Goal: Task Accomplishment & Management: Manage account settings

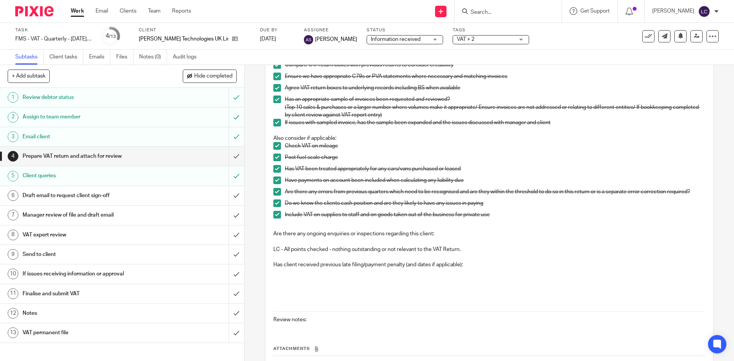
scroll to position [236, 0]
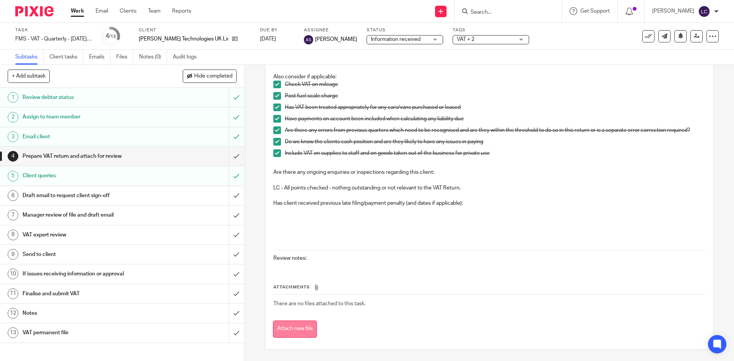
click at [301, 329] on button "Attach new file" at bounding box center [295, 329] width 44 height 17
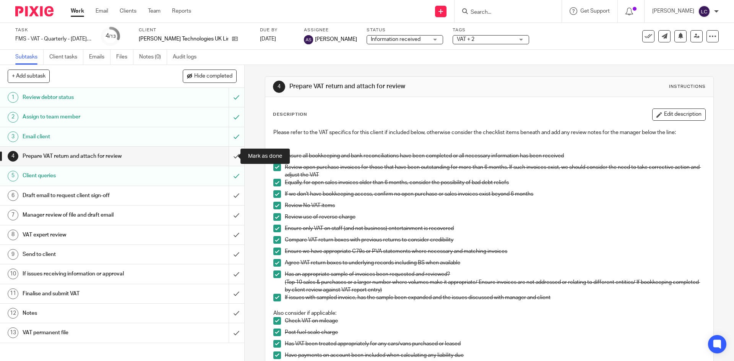
click at [235, 157] on input "submit" at bounding box center [122, 156] width 244 height 19
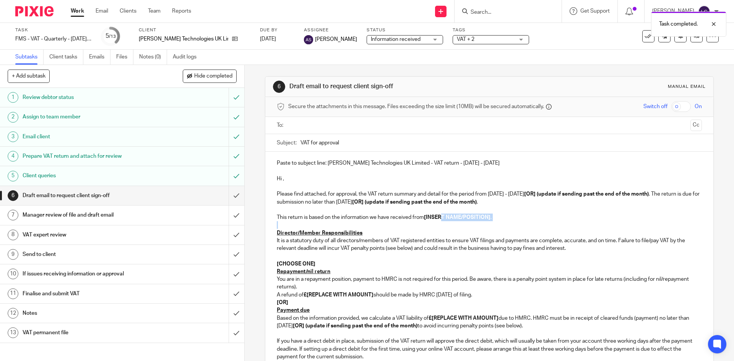
drag, startPoint x: 448, startPoint y: 222, endPoint x: 439, endPoint y: 220, distance: 8.5
click at [439, 220] on div "Paste to subject line: Byrd Technologies UK Limited - VAT return - July - Septe…" at bounding box center [488, 317] width 447 height 331
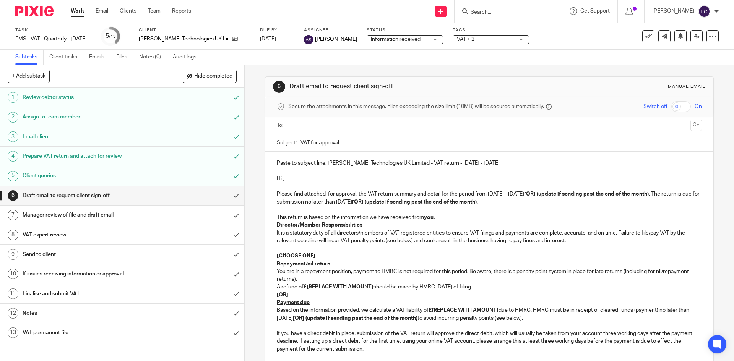
click at [541, 202] on p "Please find attached, for approval, the VAT return summary and detail for the p…" at bounding box center [489, 198] width 424 height 16
drag, startPoint x: 543, startPoint y: 193, endPoint x: 668, endPoint y: 195, distance: 124.9
click at [668, 195] on p "Please find attached, for approval, the VAT return summary and detail for the p…" at bounding box center [489, 198] width 424 height 16
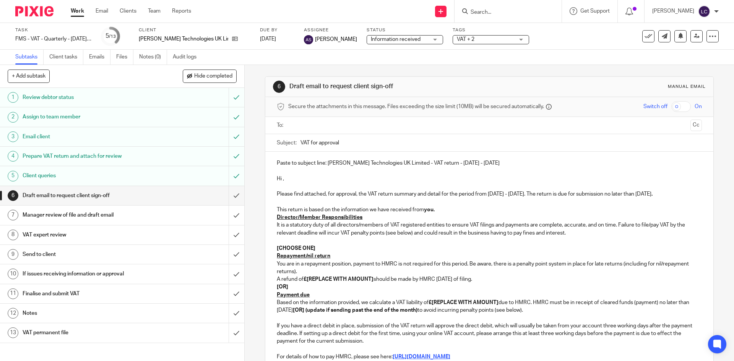
click at [467, 221] on p "Director/Member Responsibilities" at bounding box center [489, 218] width 424 height 8
click at [442, 214] on p "This return is based on the information we have received from you." at bounding box center [489, 210] width 424 height 8
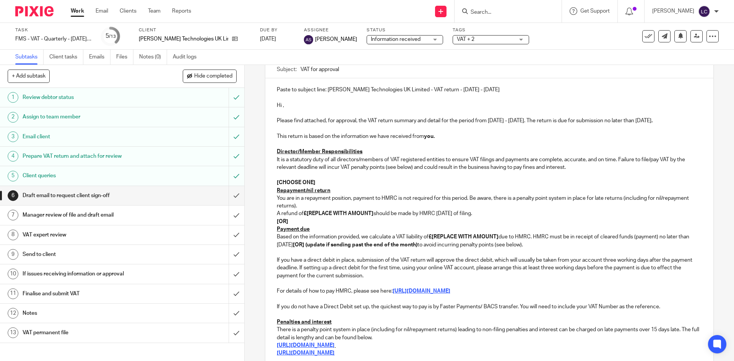
scroll to position [75, 0]
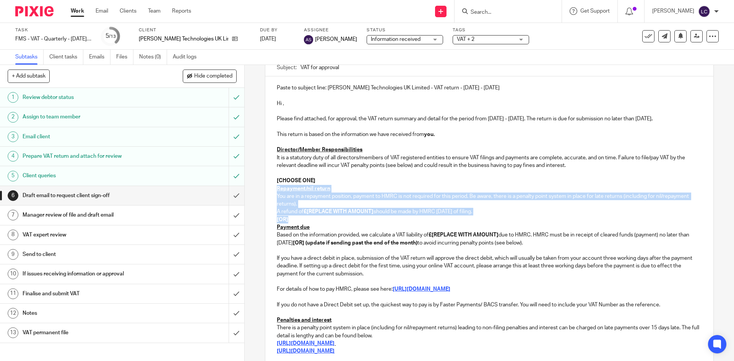
drag, startPoint x: 289, startPoint y: 226, endPoint x: 263, endPoint y: 193, distance: 42.2
click at [265, 193] on div "Paste to subject line: Byrd Technologies UK Limited - VAT return - July - Septe…" at bounding box center [488, 237] width 447 height 323
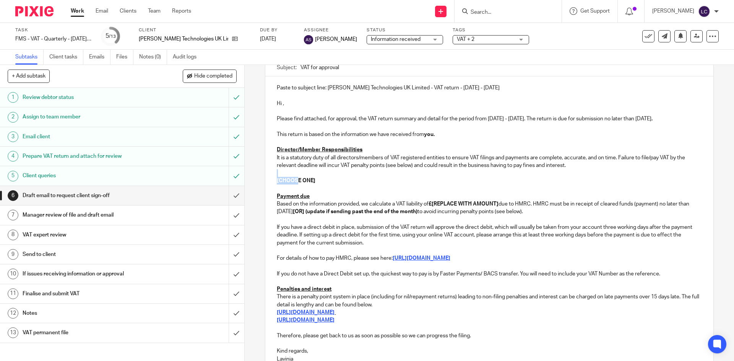
drag, startPoint x: 294, startPoint y: 188, endPoint x: 266, endPoint y: 183, distance: 28.7
click at [266, 183] on div "Paste to subject line: Byrd Technologies UK Limited - VAT return - July - Septe…" at bounding box center [488, 222] width 447 height 292
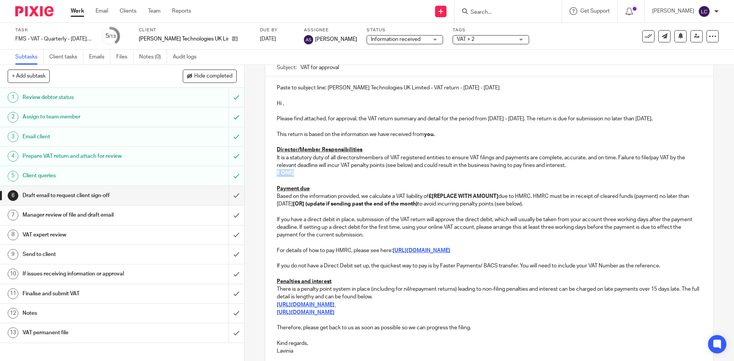
drag, startPoint x: 293, startPoint y: 180, endPoint x: 267, endPoint y: 180, distance: 26.4
click at [267, 180] on div "Paste to subject line: Byrd Technologies UK Limited - VAT return - July - Septe…" at bounding box center [488, 218] width 447 height 284
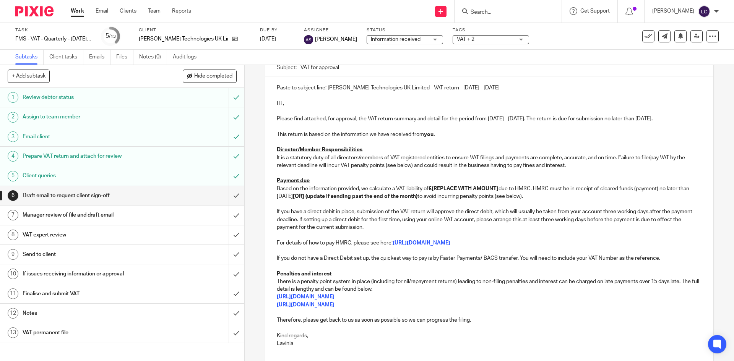
click at [499, 196] on p "Based on the information provided, we calculate a VAT liability of £[REPLACE WI…" at bounding box center [489, 193] width 424 height 16
click at [431, 231] on p "If you have a direct debit in place, submission of the VAT return will approve …" at bounding box center [489, 219] width 424 height 23
click at [386, 199] on strong "[OR] (update if sending past the end of the month)" at bounding box center [485, 192] width 417 height 13
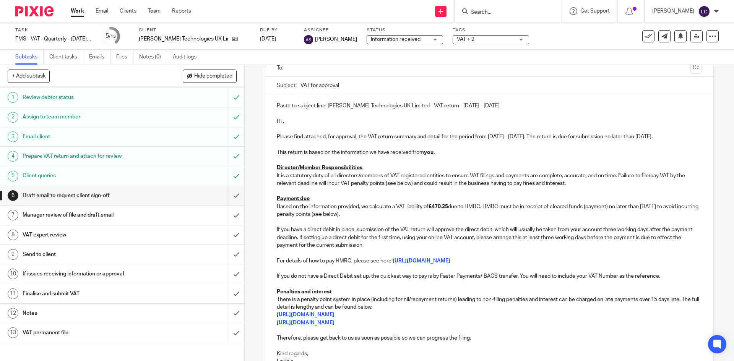
scroll to position [21, 0]
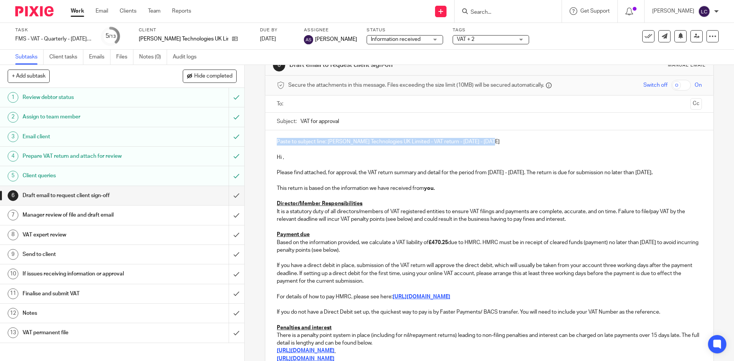
drag, startPoint x: 497, startPoint y: 141, endPoint x: 268, endPoint y: 132, distance: 229.0
click at [268, 132] on div "Paste to subject line: Byrd Technologies UK Limited - VAT return - July - Septe…" at bounding box center [488, 268] width 447 height 277
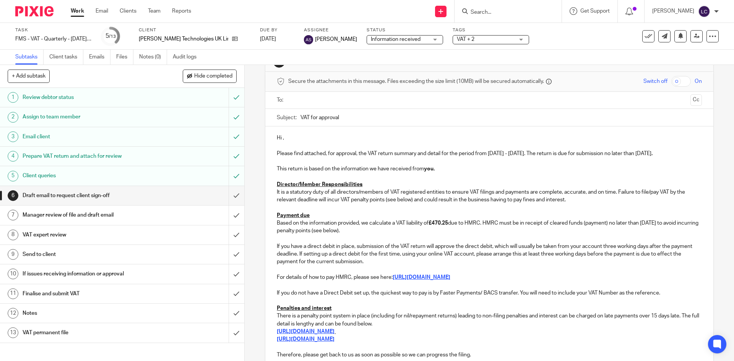
click at [368, 188] on p "Director/Member Responsibilities" at bounding box center [489, 185] width 424 height 8
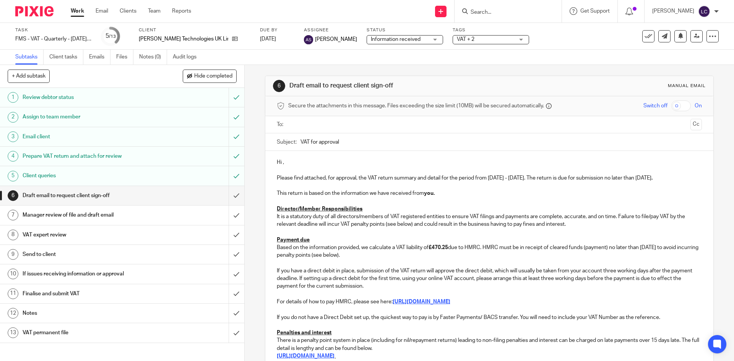
scroll to position [0, 0]
click at [296, 159] on p "Hi ," at bounding box center [489, 163] width 424 height 8
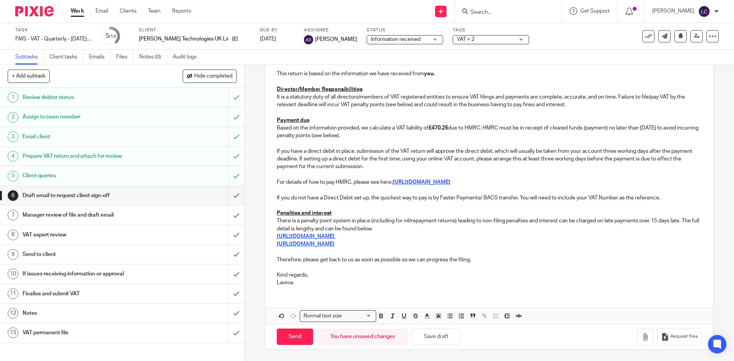
scroll to position [128, 0]
click at [442, 333] on button "Save draft" at bounding box center [436, 337] width 48 height 16
click at [231, 195] on input "submit" at bounding box center [122, 195] width 244 height 19
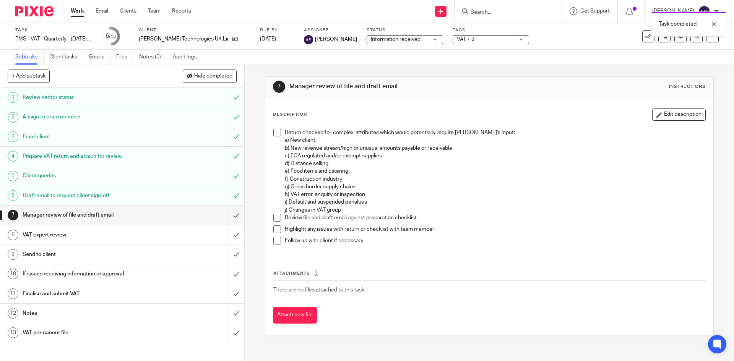
click at [460, 42] on span "VAT + 2" at bounding box center [485, 40] width 57 height 8
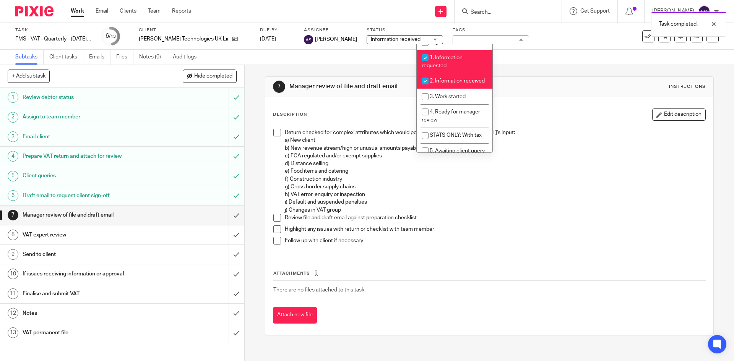
scroll to position [126, 0]
click at [447, 98] on li "3. Work started" at bounding box center [454, 96] width 76 height 16
checkbox input "true"
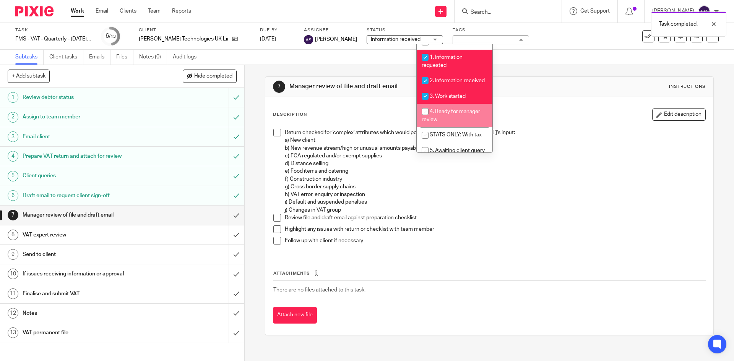
click at [445, 116] on li "4. Ready for manager review" at bounding box center [454, 115] width 76 height 23
checkbox input "true"
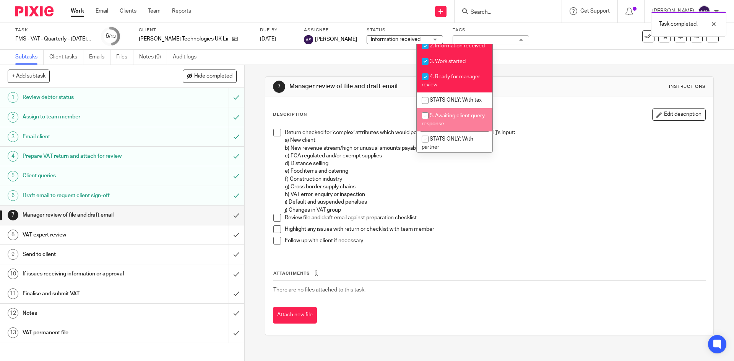
scroll to position [162, 0]
click at [371, 39] on span "Information received" at bounding box center [396, 39] width 50 height 5
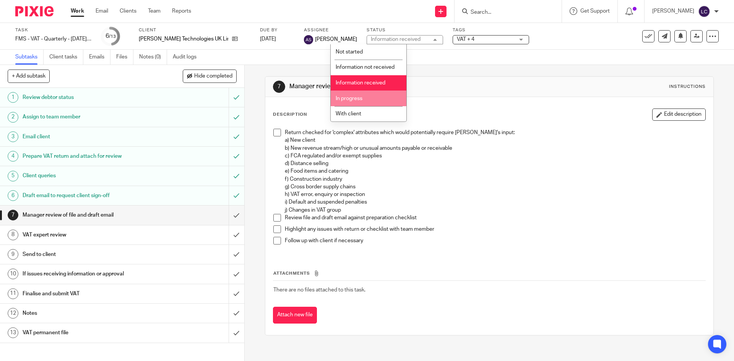
click at [365, 99] on li "In progress" at bounding box center [368, 99] width 76 height 16
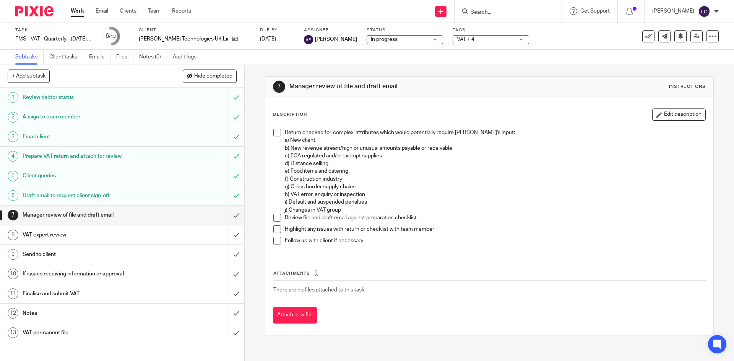
click at [92, 232] on h1 "VAT expert review" at bounding box center [89, 234] width 132 height 11
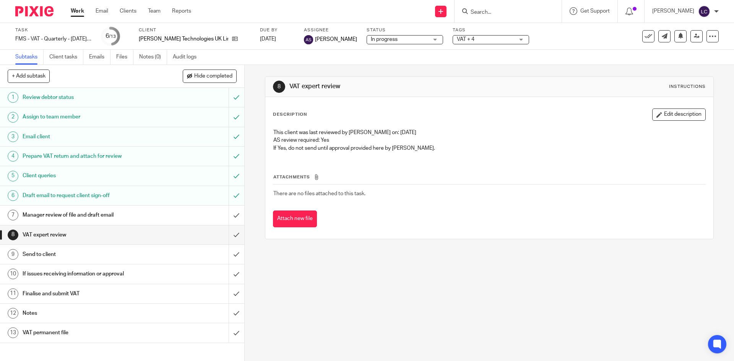
click at [460, 38] on span "VAT + 4" at bounding box center [485, 40] width 57 height 8
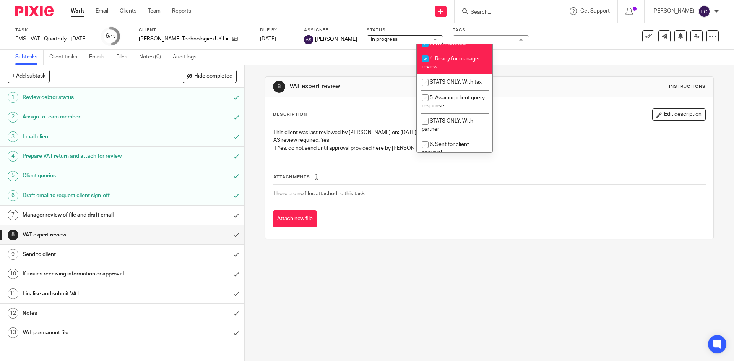
scroll to position [180, 0]
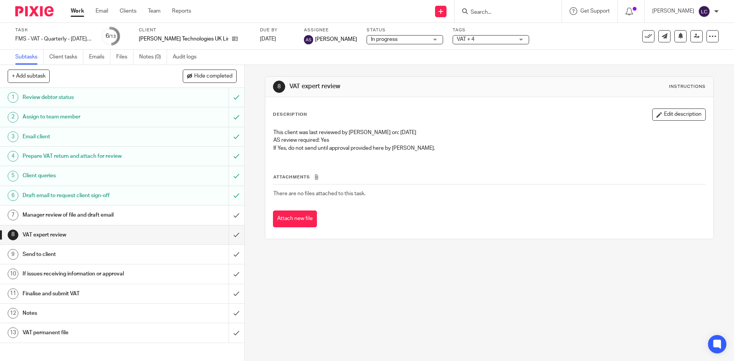
click at [371, 40] on span "In progress" at bounding box center [384, 39] width 27 height 5
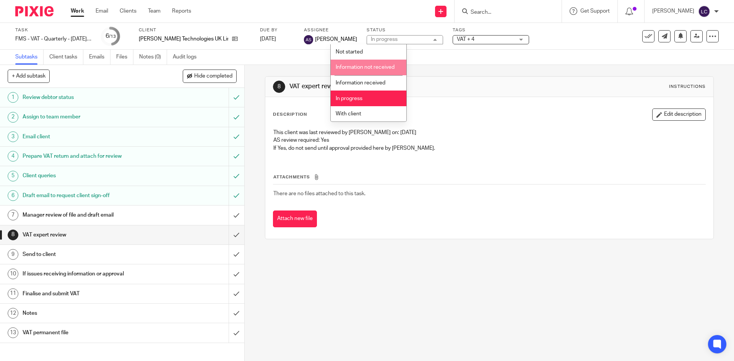
click at [452, 95] on div "8 VAT expert review Instructions" at bounding box center [488, 87] width 447 height 20
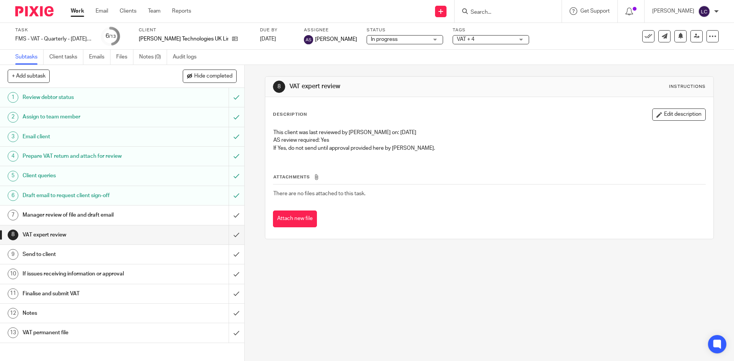
click at [44, 6] on img at bounding box center [34, 11] width 38 height 10
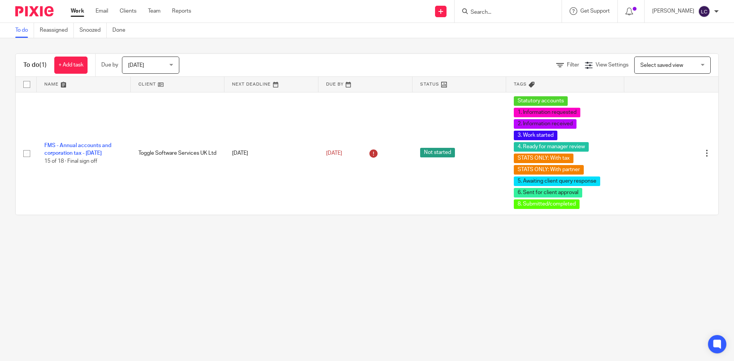
click at [486, 16] on input "Search" at bounding box center [504, 12] width 69 height 7
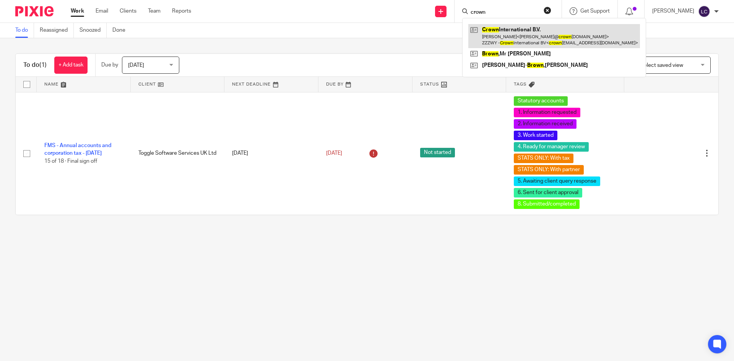
type input "crown"
click at [522, 29] on link at bounding box center [554, 36] width 172 height 24
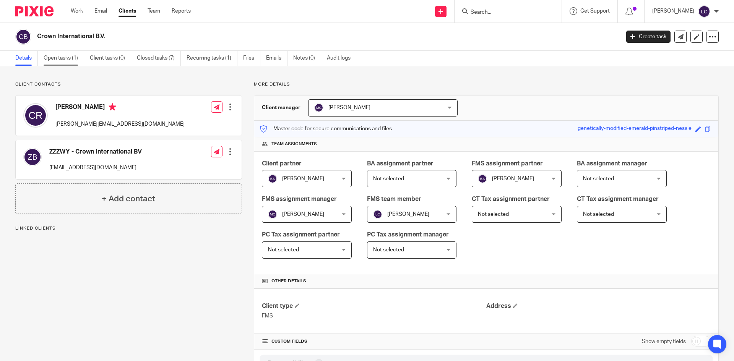
click at [57, 59] on link "Open tasks (1)" at bounding box center [64, 58] width 40 height 15
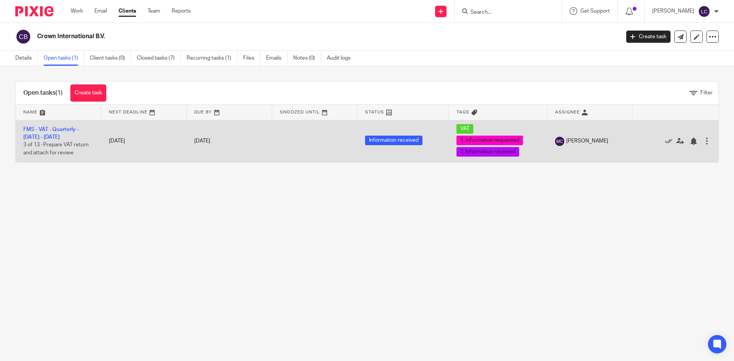
click at [68, 133] on td "FMS - VAT - Quarterly - [DATE] - [DATE] 3 of 13 · Prepare VAT return and attach…" at bounding box center [59, 141] width 86 height 42
click at [57, 134] on td "FMS - VAT - Quarterly - [DATE] - [DATE] 3 of 13 · Prepare VAT return and attach…" at bounding box center [59, 141] width 86 height 42
click at [58, 133] on td "FMS - VAT - Quarterly - [DATE] - [DATE] 3 of 13 · Prepare VAT return and attach…" at bounding box center [59, 141] width 86 height 42
click at [58, 137] on link "FMS - VAT - Quarterly - [DATE] - [DATE]" at bounding box center [50, 133] width 55 height 13
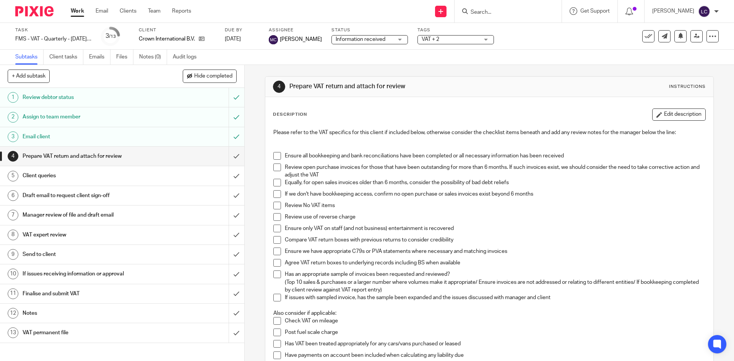
click at [59, 232] on h1 "VAT expert review" at bounding box center [89, 234] width 132 height 11
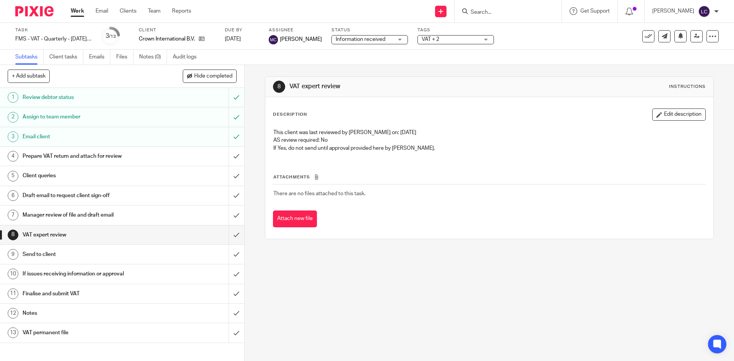
click at [491, 15] on input "Search" at bounding box center [504, 12] width 69 height 7
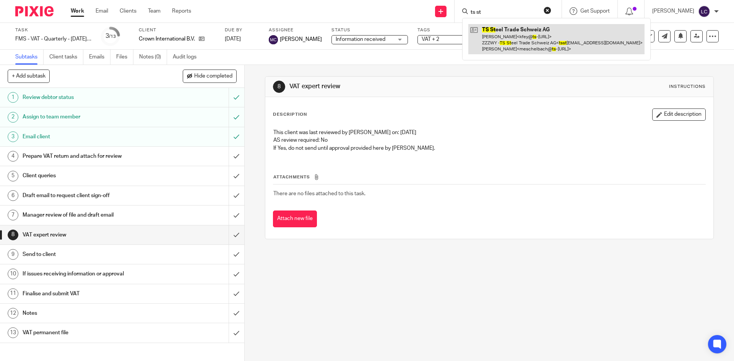
type input "ts st"
click at [515, 42] on link at bounding box center [556, 39] width 176 height 30
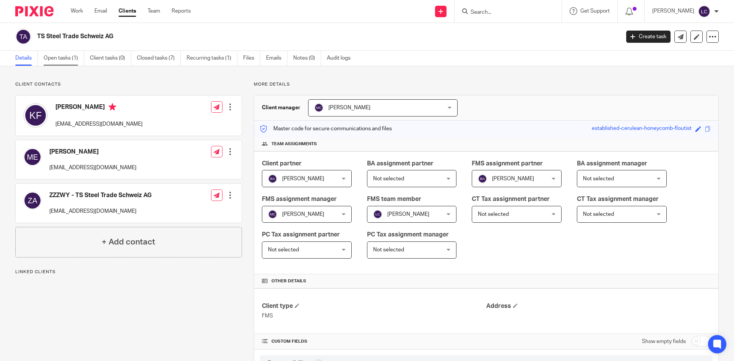
click at [63, 58] on link "Open tasks (1)" at bounding box center [64, 58] width 40 height 15
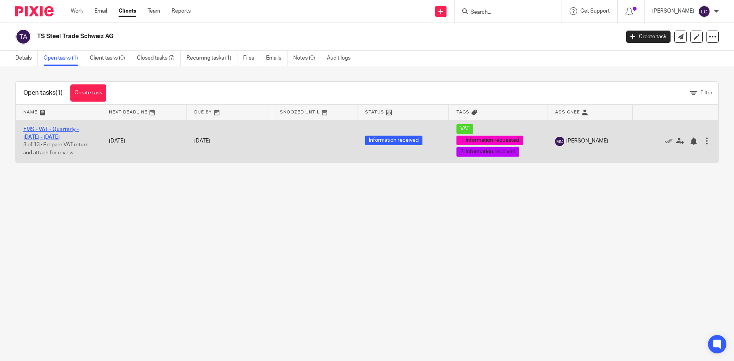
click at [64, 132] on link "FMS - VAT - Quarterly - [DATE] - [DATE]" at bounding box center [50, 133] width 55 height 13
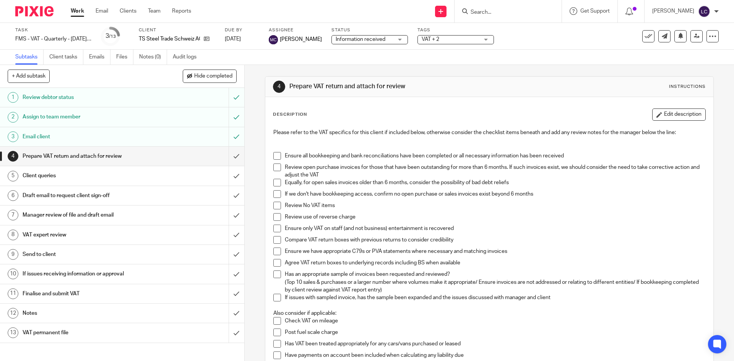
click at [61, 238] on h1 "VAT expert review" at bounding box center [89, 234] width 132 height 11
